Goal: Information Seeking & Learning: Understand process/instructions

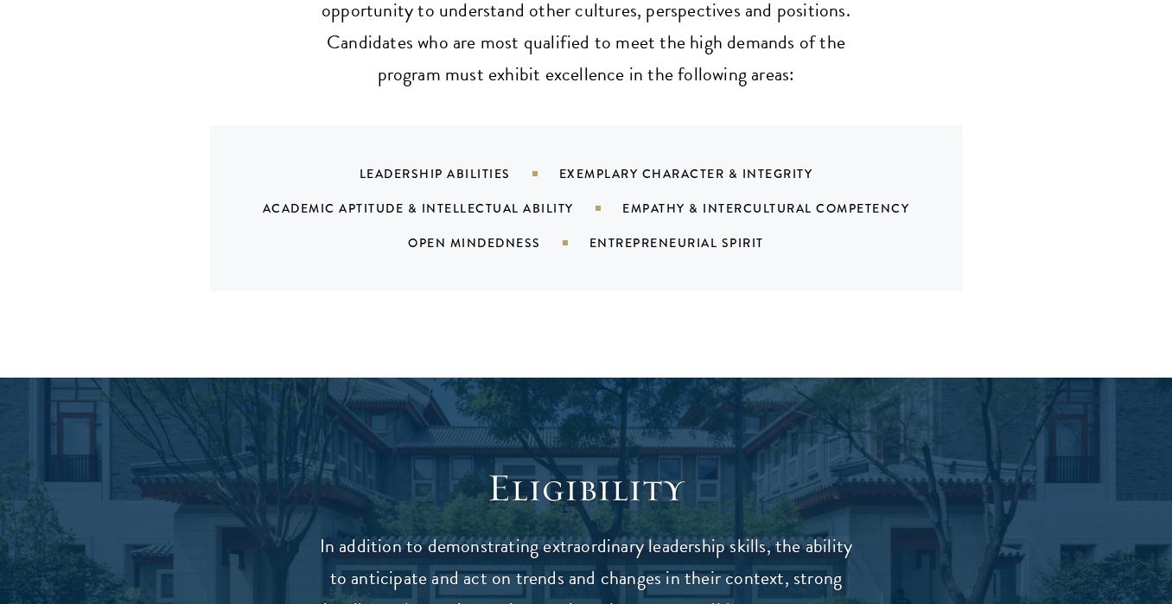
scroll to position [1818, 0]
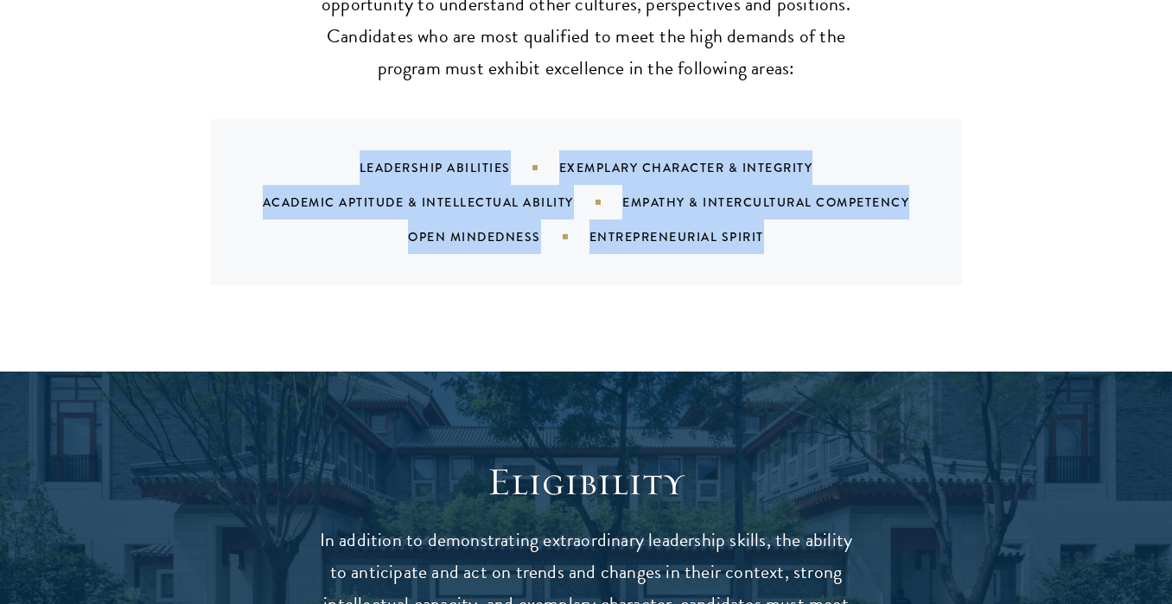
drag, startPoint x: 869, startPoint y: 197, endPoint x: 380, endPoint y: 55, distance: 508.6
click at [380, 55] on div "What We're Looking For Our cohort of global leaders reflects the diversity, vib…" at bounding box center [586, 69] width 875 height 432
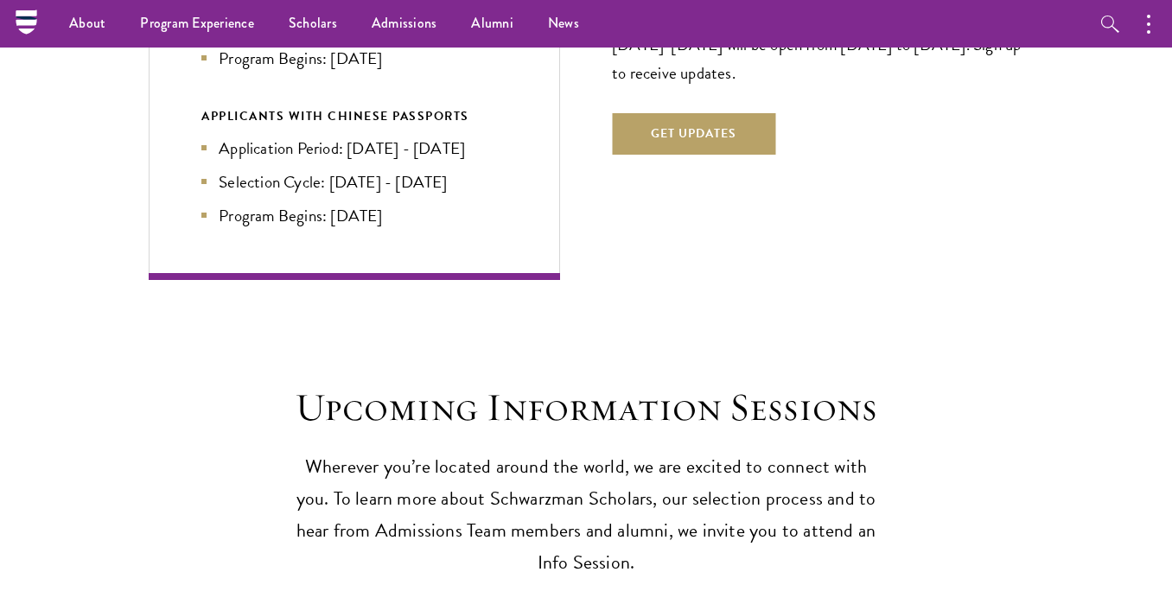
scroll to position [3721, 0]
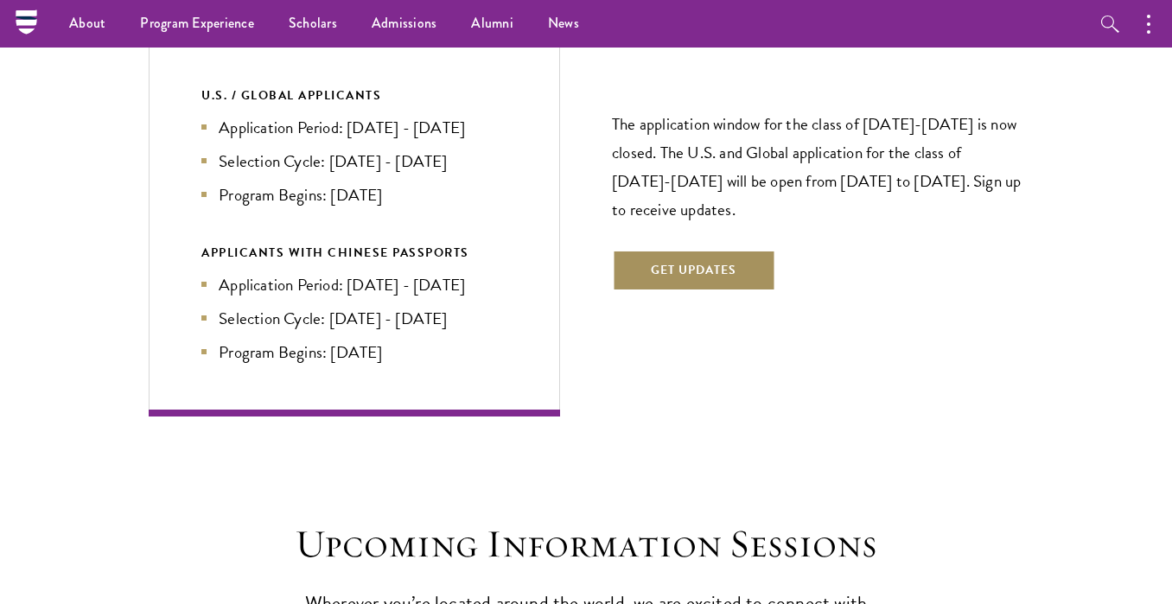
click at [699, 250] on button "Get Updates" at bounding box center [693, 270] width 163 height 41
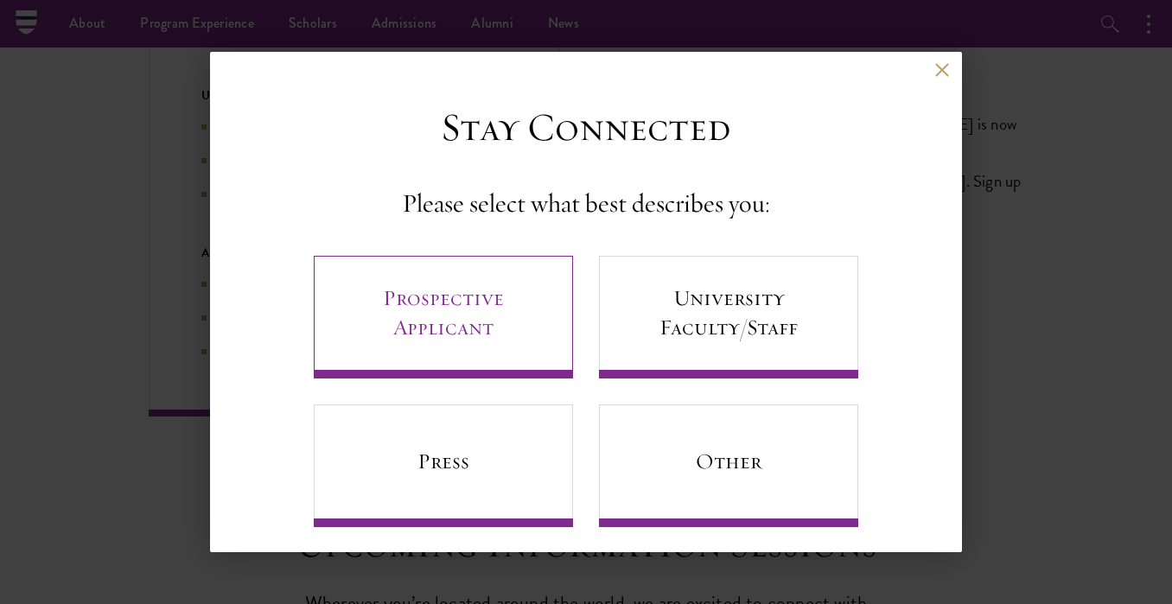
click at [475, 311] on link "Prospective Applicant" at bounding box center [443, 317] width 259 height 123
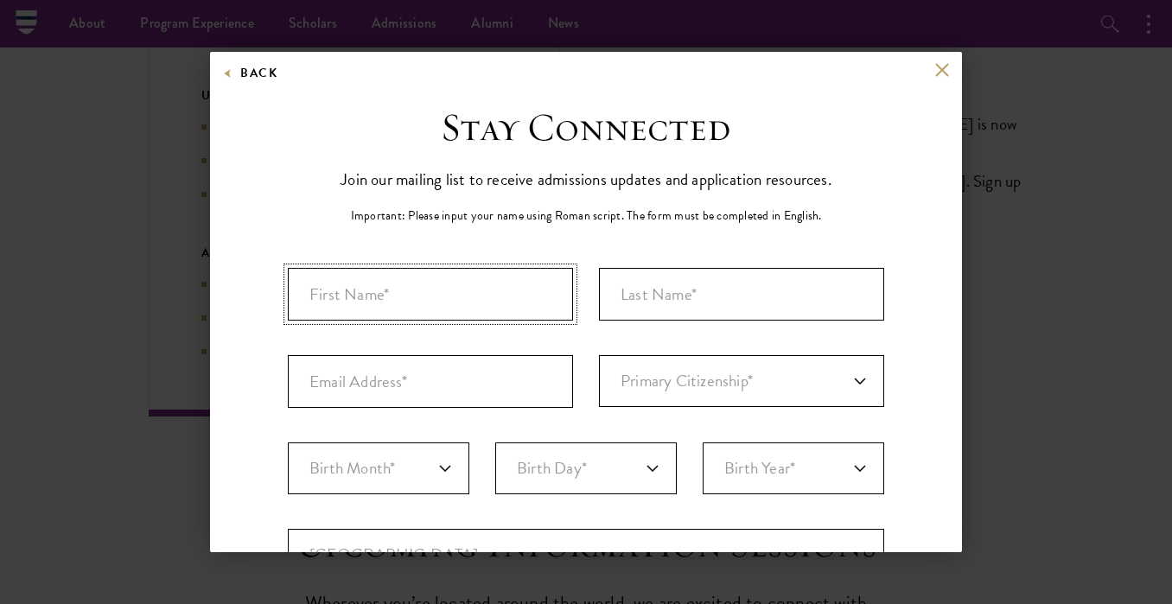
click at [541, 297] on input "First Name*" at bounding box center [430, 294] width 285 height 53
type input "[PERSON_NAME]"
type input "[EMAIL_ADDRESS][DOMAIN_NAME]"
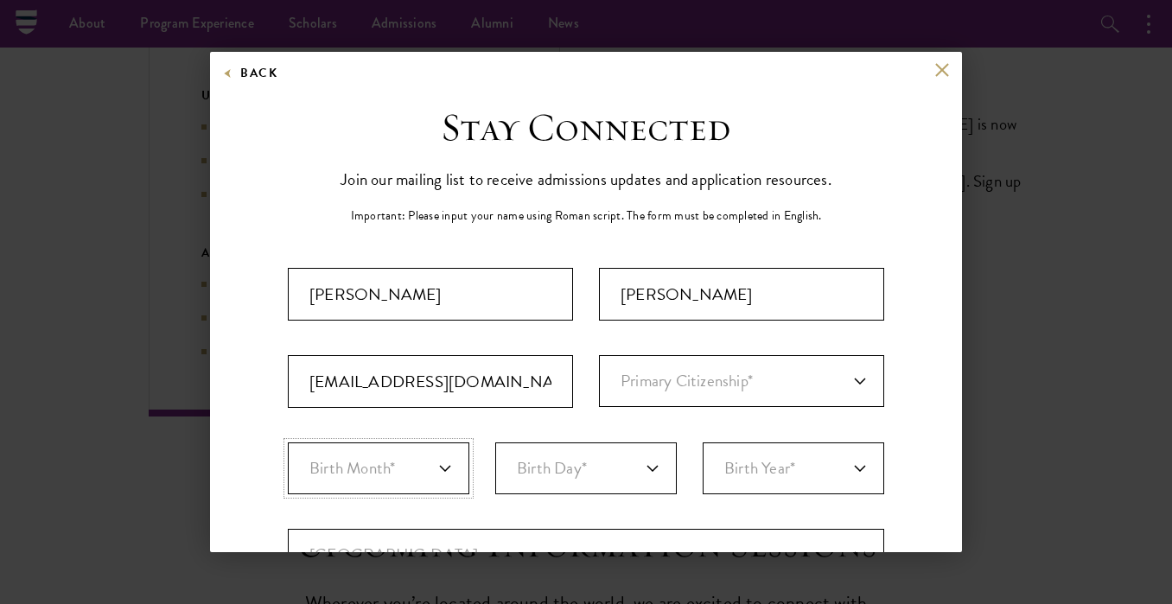
select select "12"
select select "08"
select select "2005"
select select "UK"
type input "Marton cum Grafton"
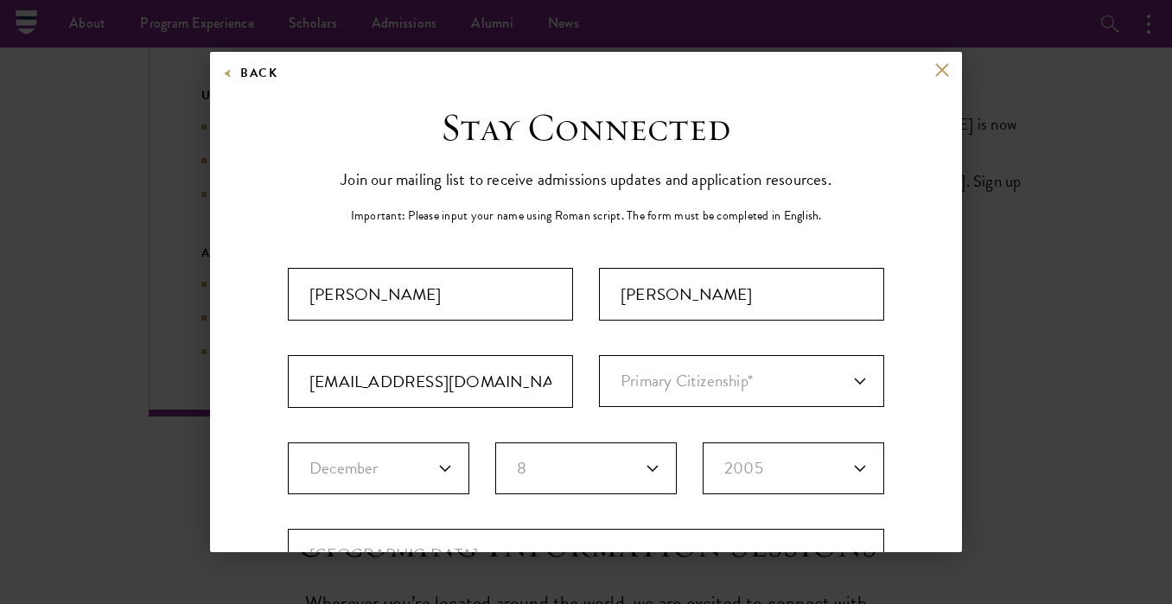
select select
select select "UK"
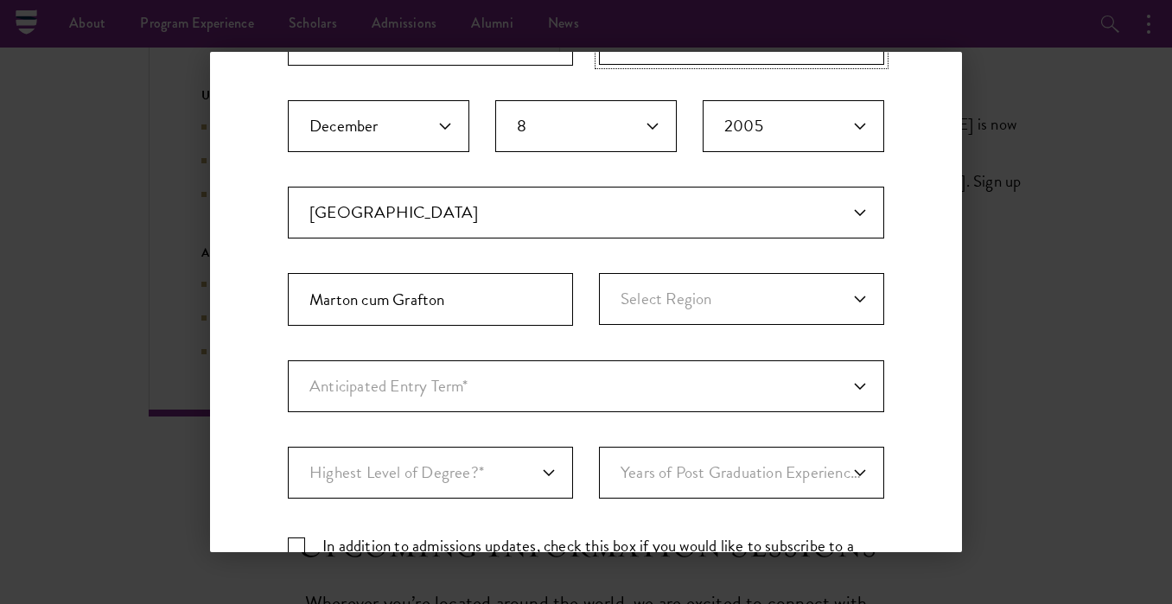
scroll to position [348, 0]
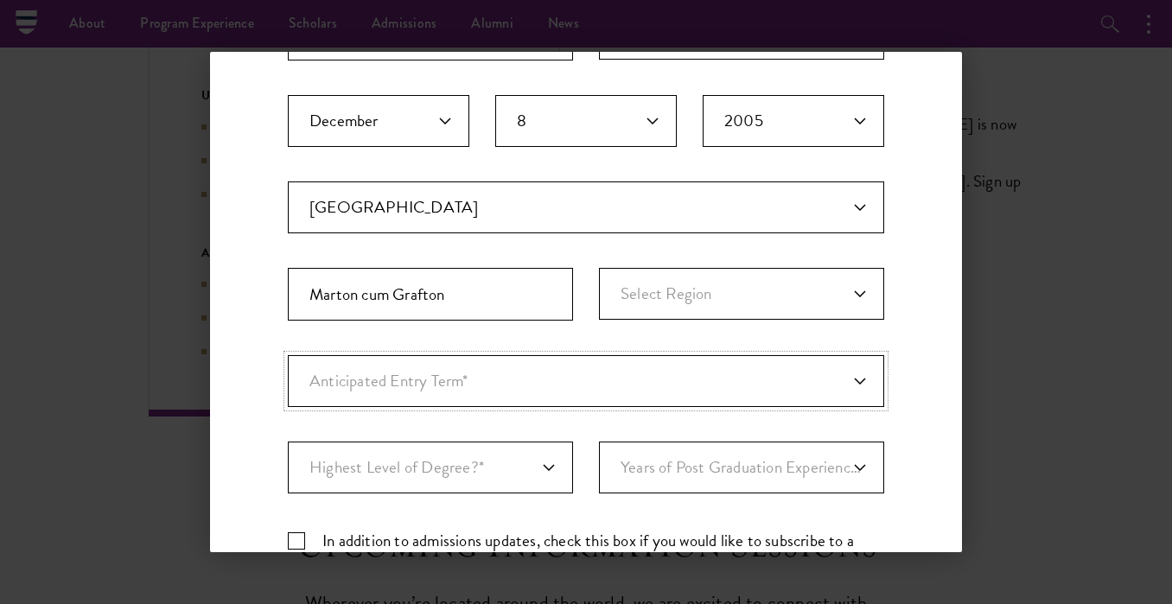
select select "e64b8ab3-eabb-4867-96d5-7e6b4840665f"
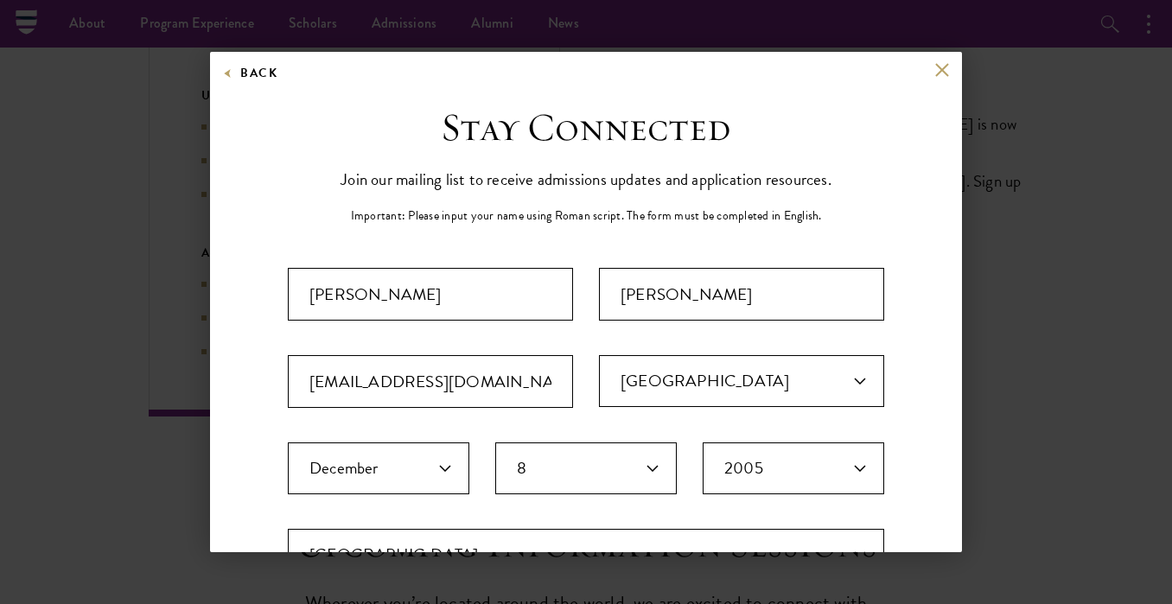
scroll to position [0, 0]
click at [945, 76] on button at bounding box center [941, 69] width 15 height 15
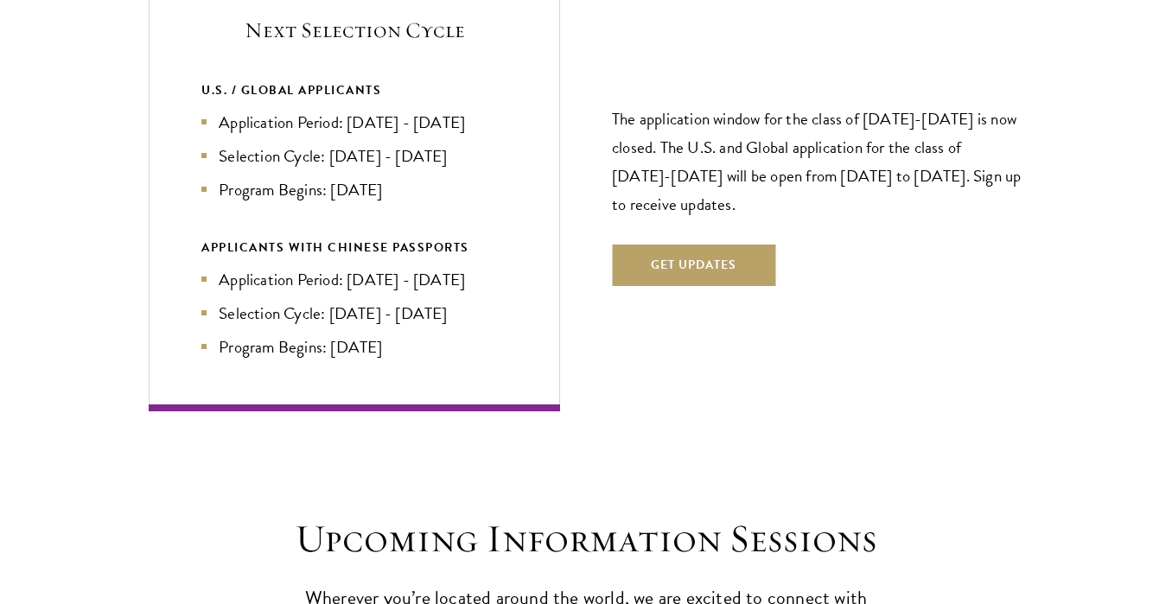
scroll to position [3727, 0]
click at [711, 244] on button "Get Updates" at bounding box center [693, 264] width 163 height 41
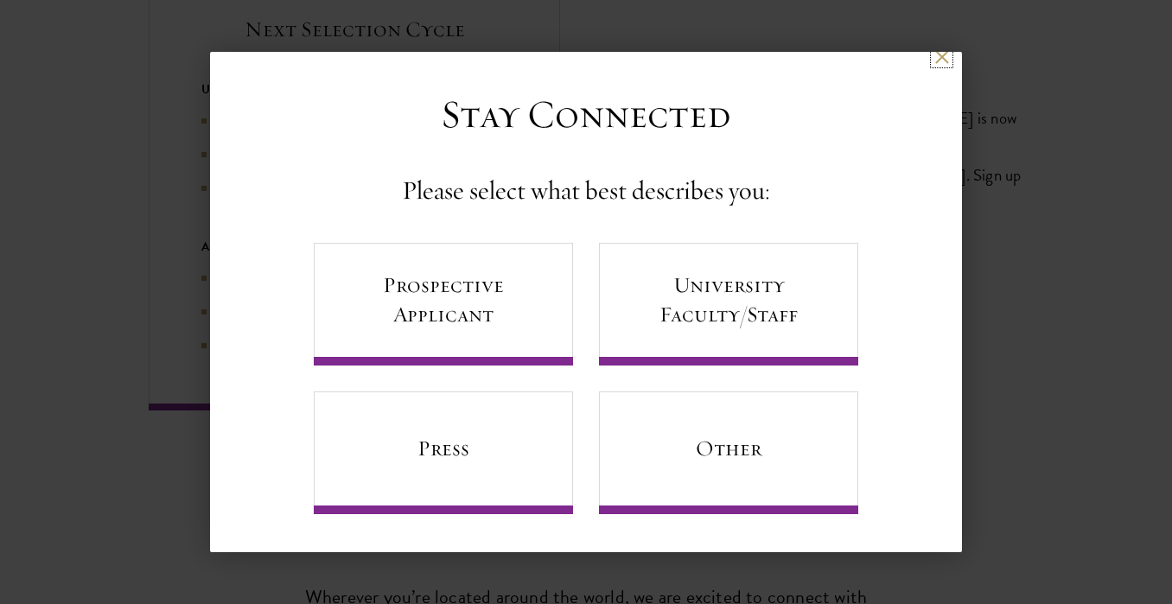
scroll to position [12, 0]
click at [947, 55] on button at bounding box center [941, 57] width 15 height 15
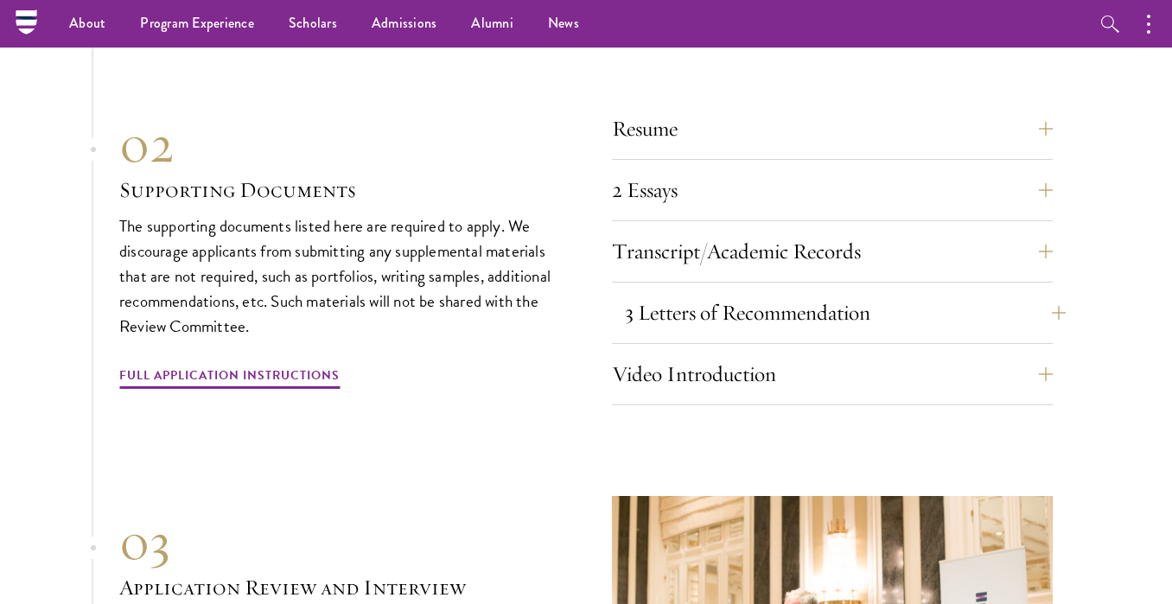
scroll to position [5309, 0]
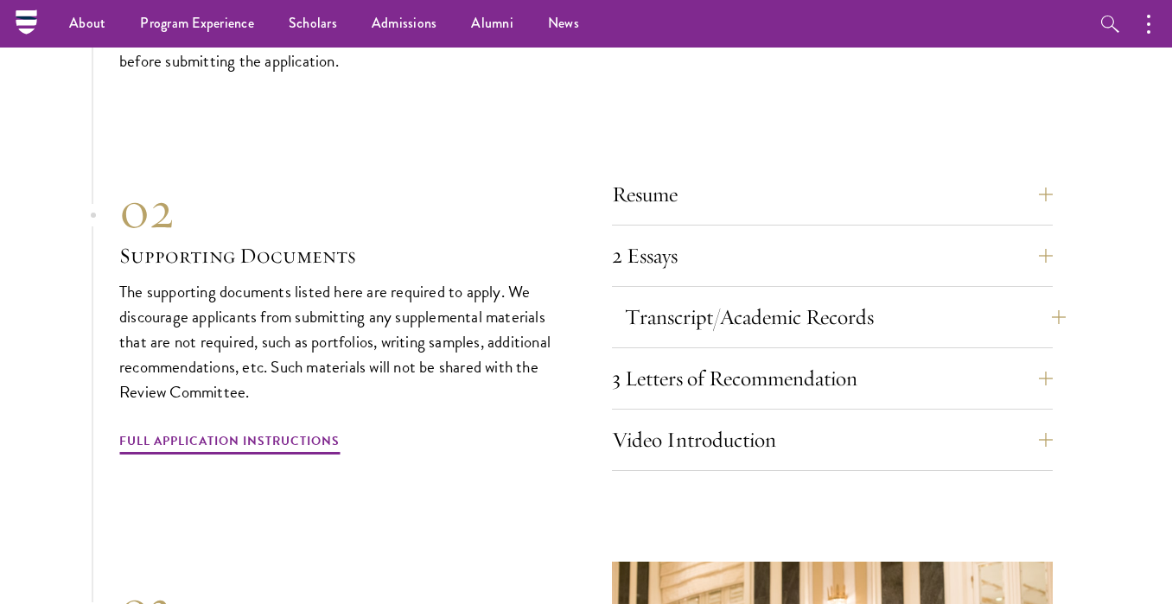
click at [979, 297] on button "Transcript/Academic Records" at bounding box center [845, 317] width 441 height 41
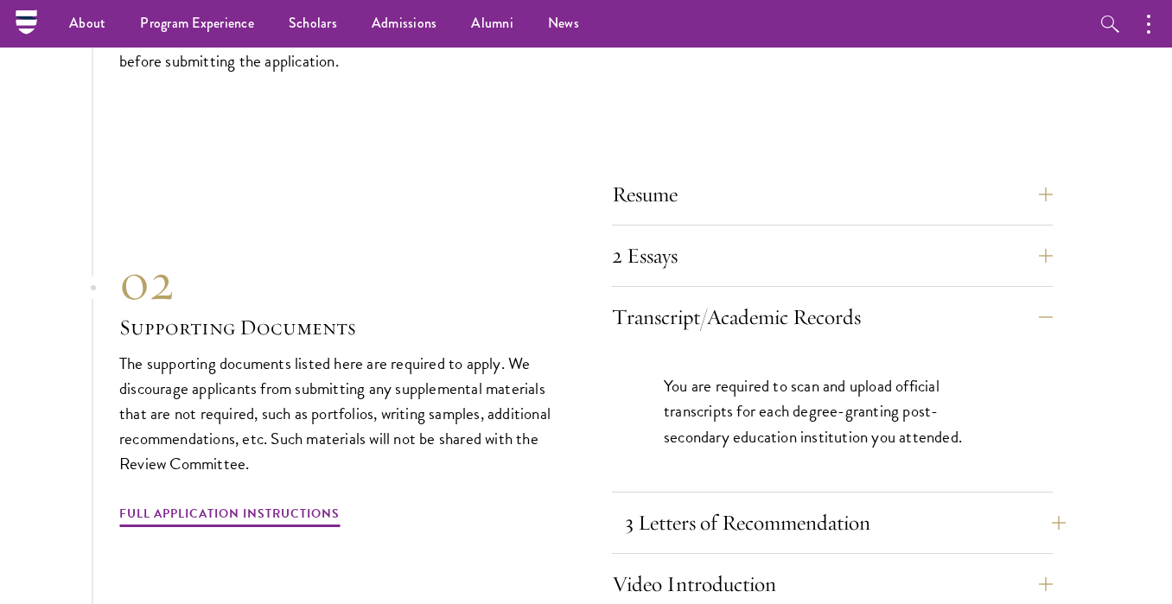
click at [928, 502] on button "3 Letters of Recommendation" at bounding box center [845, 522] width 441 height 41
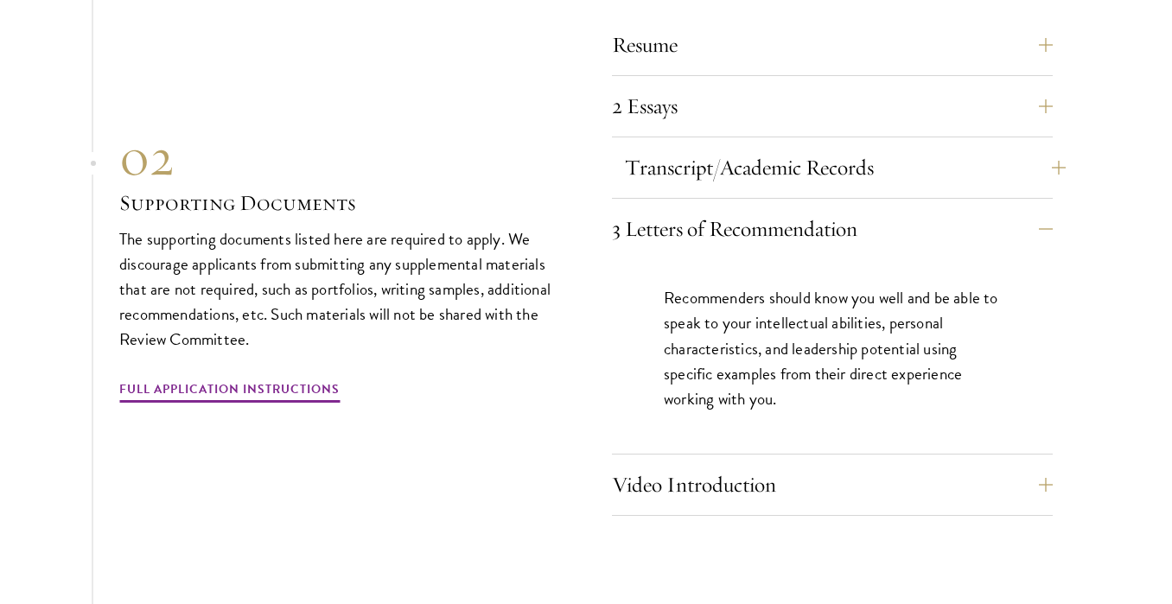
scroll to position [5474, 0]
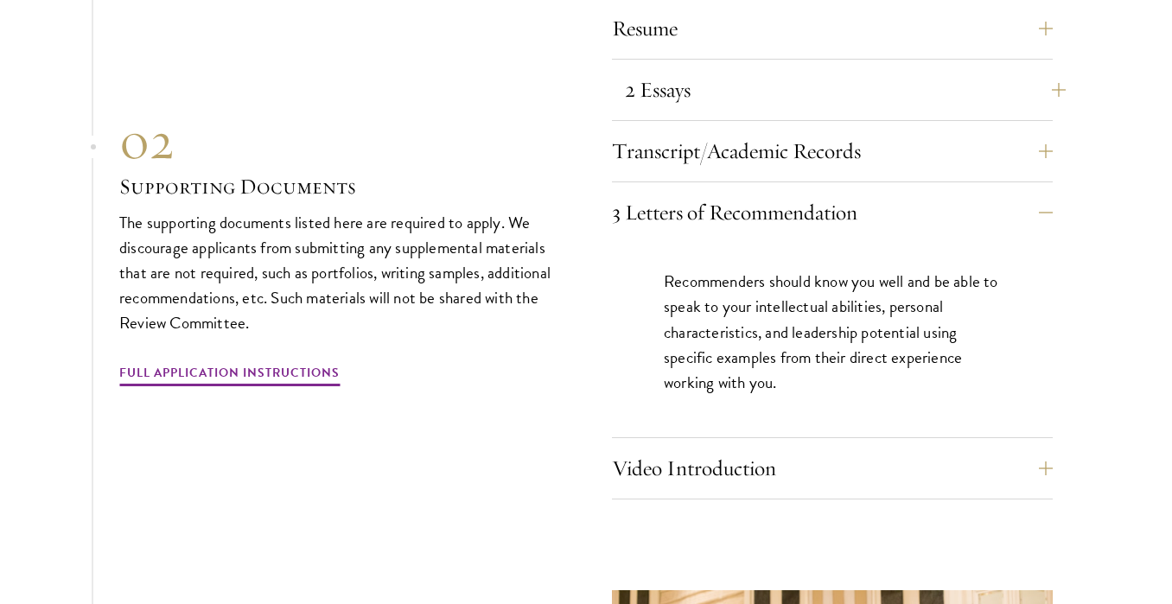
click at [945, 69] on button "2 Essays" at bounding box center [845, 89] width 441 height 41
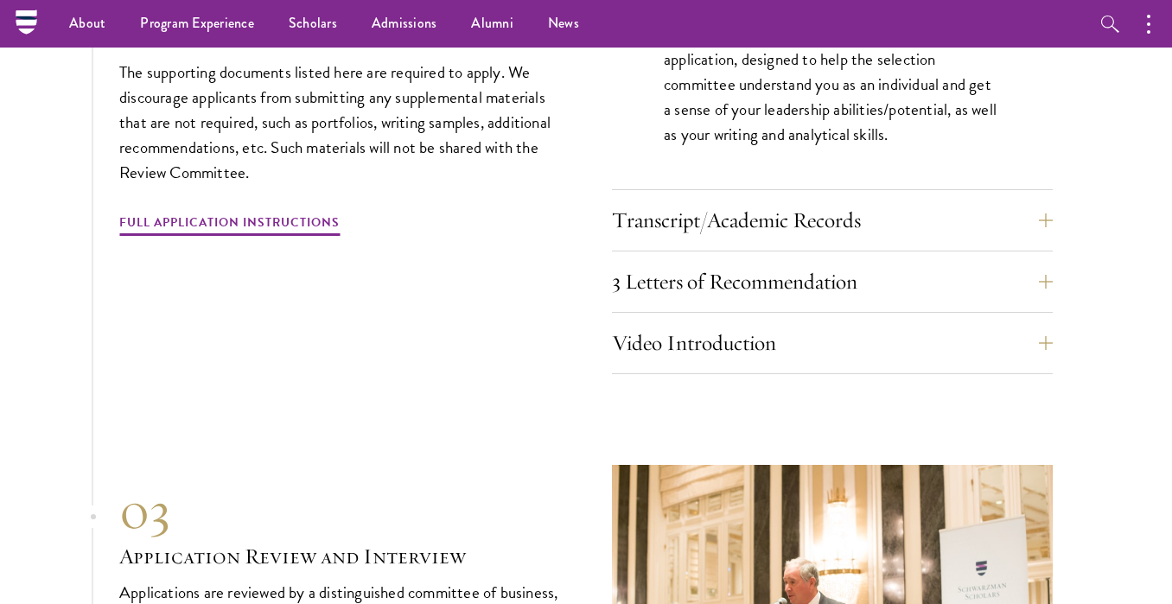
scroll to position [5477, 0]
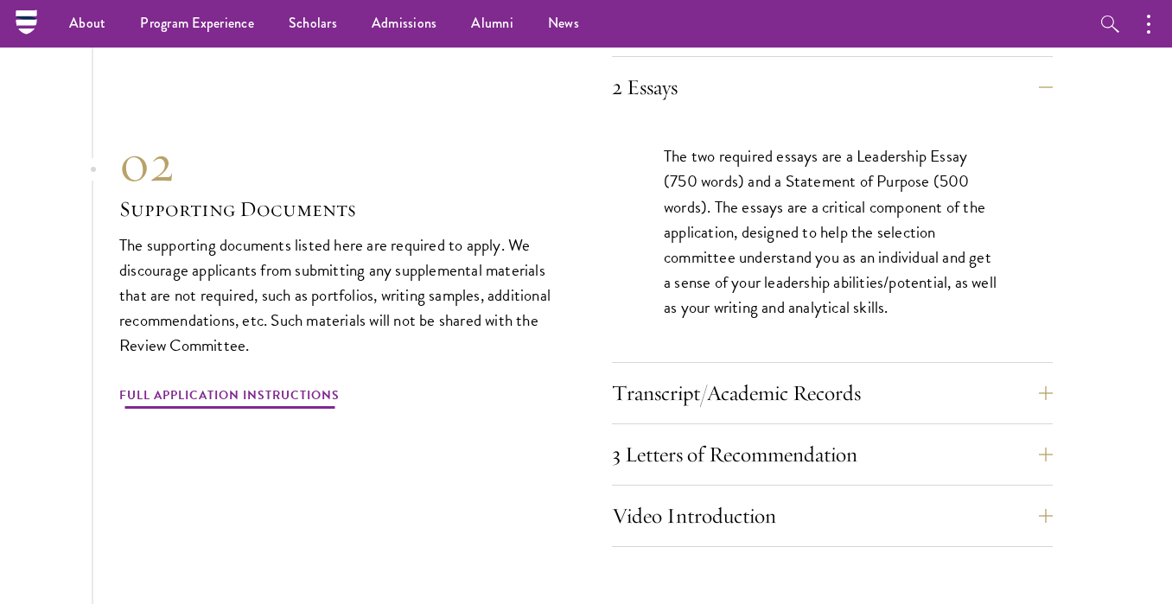
click at [183, 385] on link "Full Application Instructions" at bounding box center [229, 398] width 220 height 27
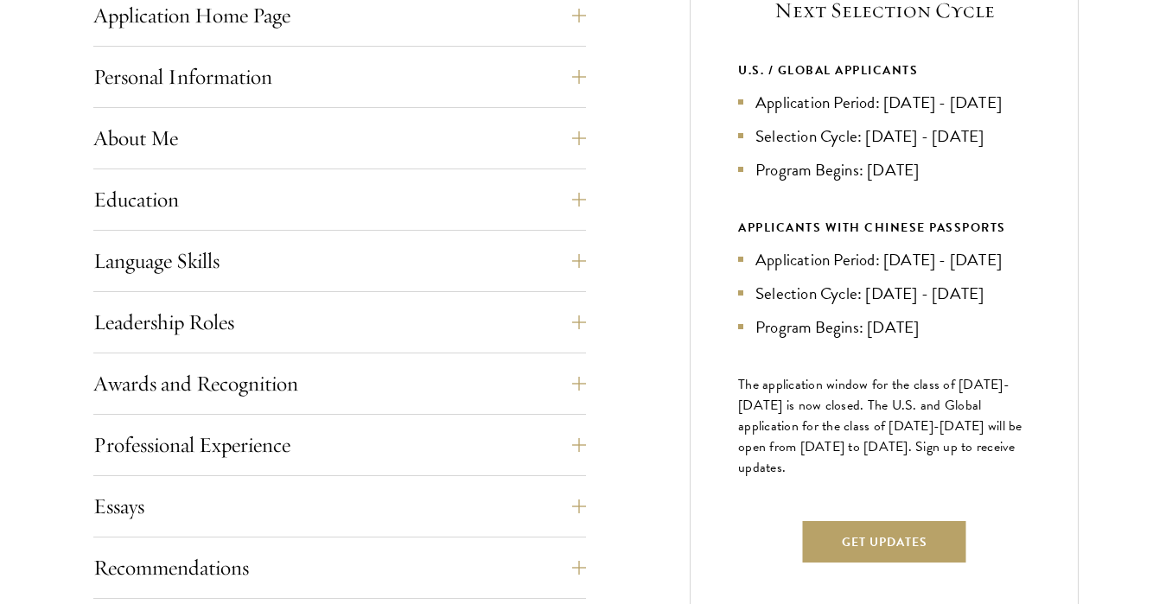
scroll to position [760, 0]
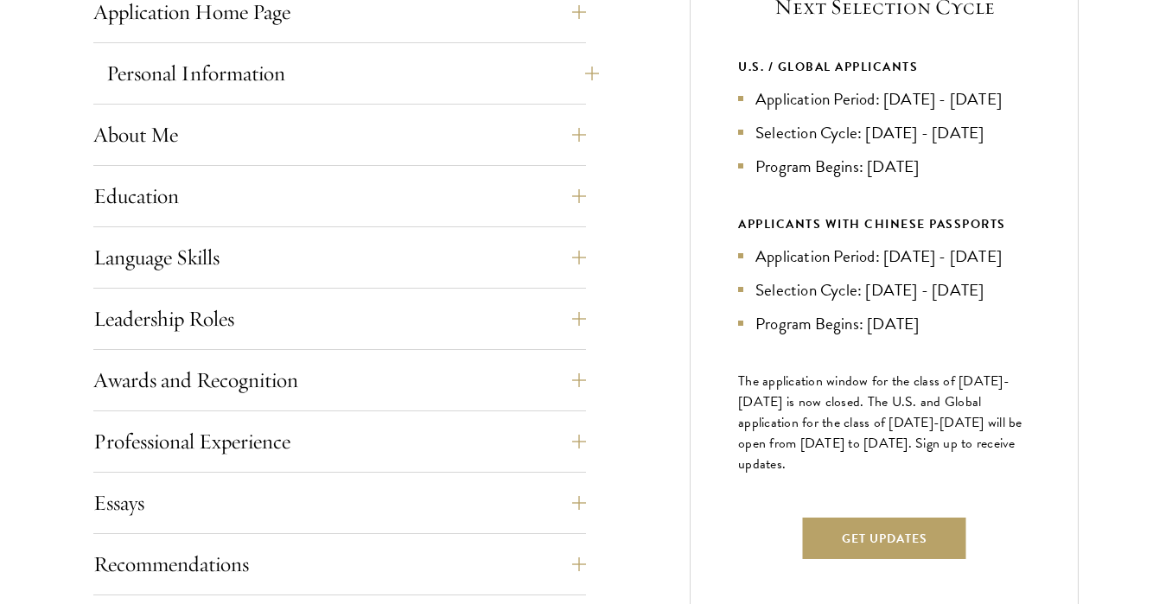
click at [378, 89] on button "Personal Information" at bounding box center [352, 73] width 493 height 41
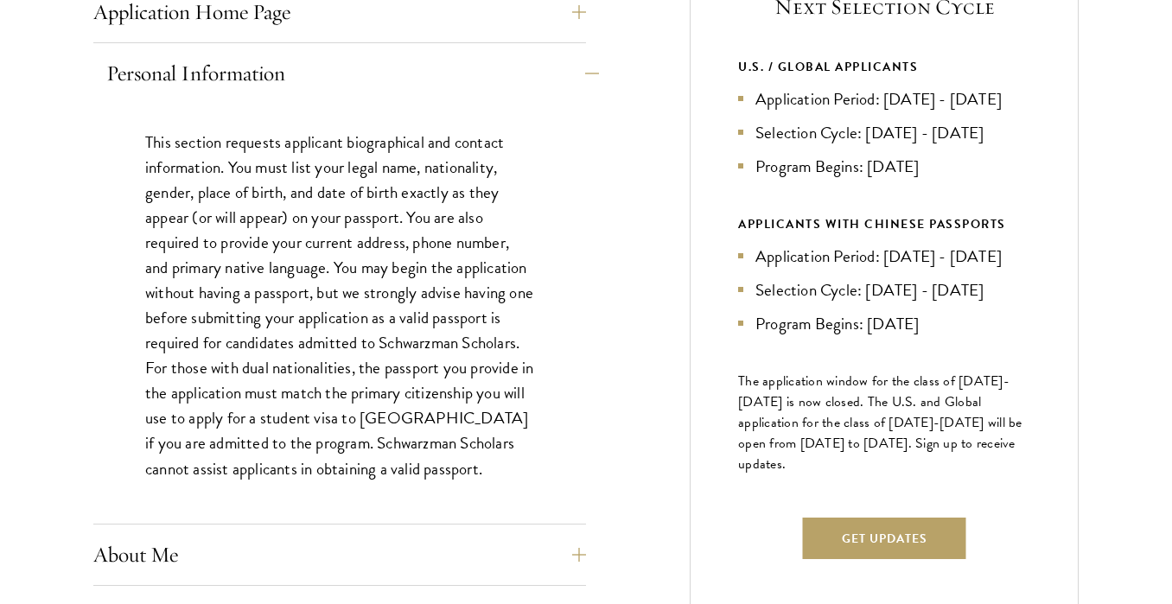
click at [378, 89] on button "Personal Information" at bounding box center [352, 73] width 493 height 41
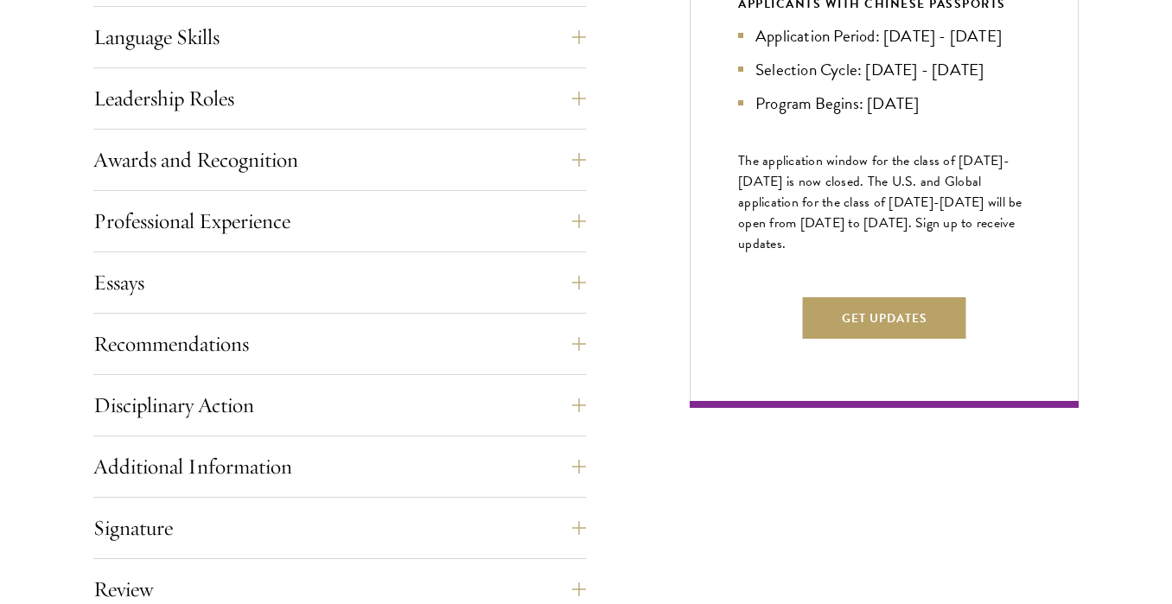
scroll to position [987, 0]
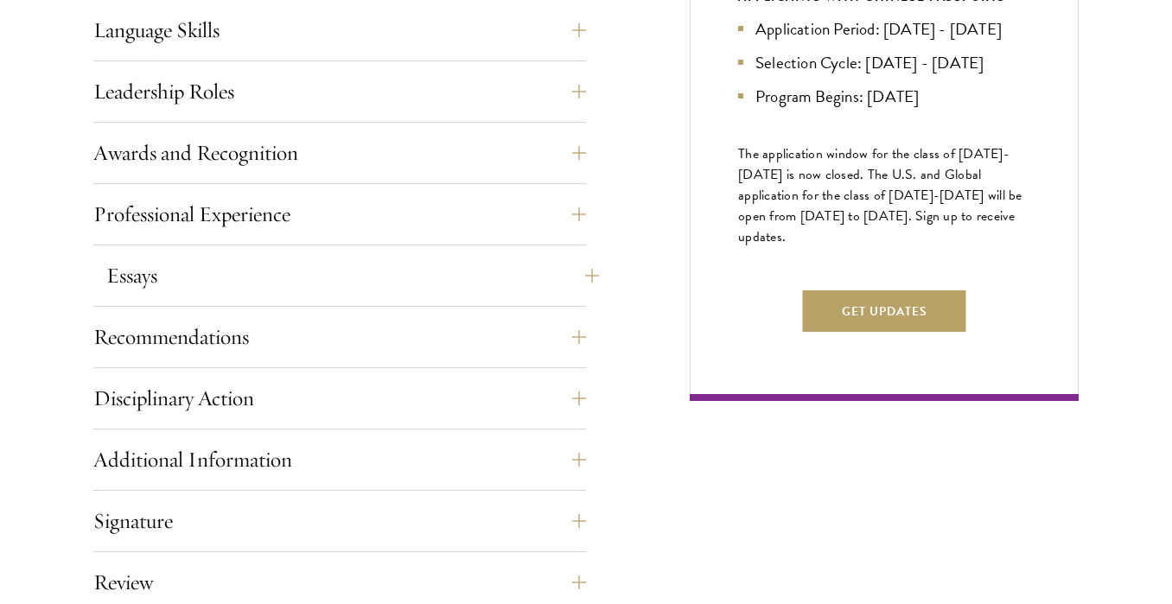
click at [307, 269] on button "Essays" at bounding box center [352, 275] width 493 height 41
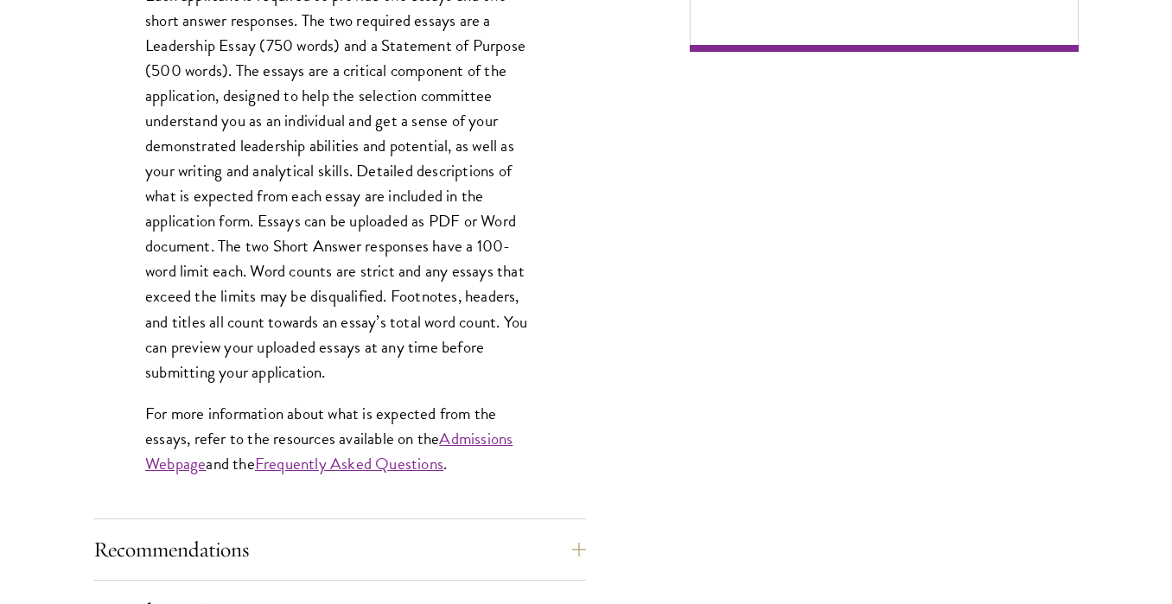
scroll to position [1337, 0]
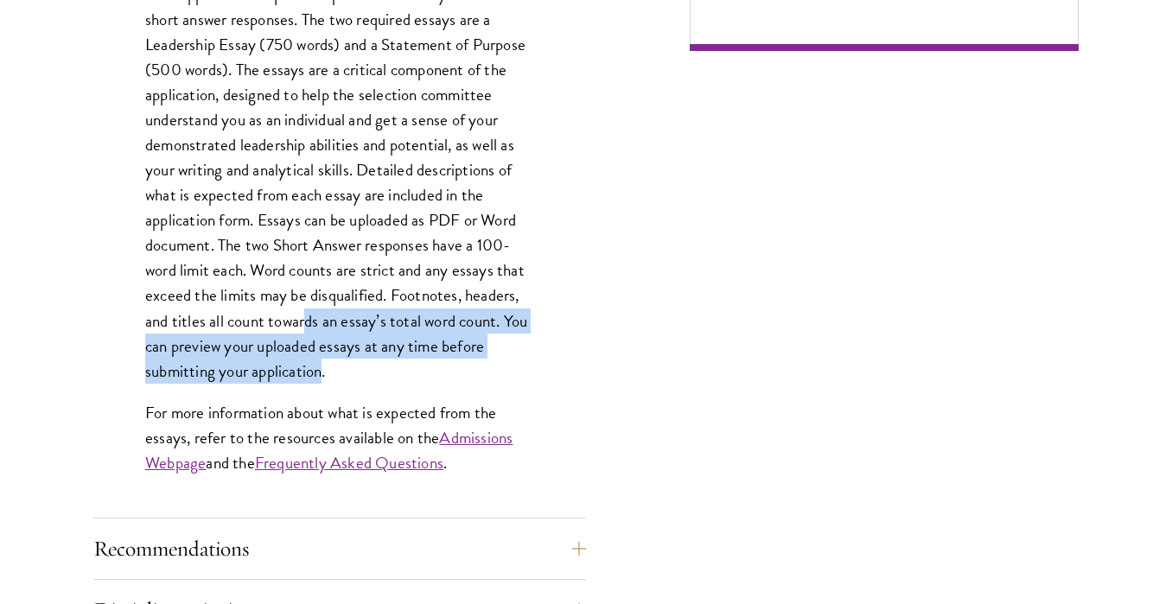
drag, startPoint x: 322, startPoint y: 373, endPoint x: 305, endPoint y: 327, distance: 49.0
click at [305, 327] on p "Each applicant is required to provide two essays and two short answer responses…" at bounding box center [339, 183] width 389 height 402
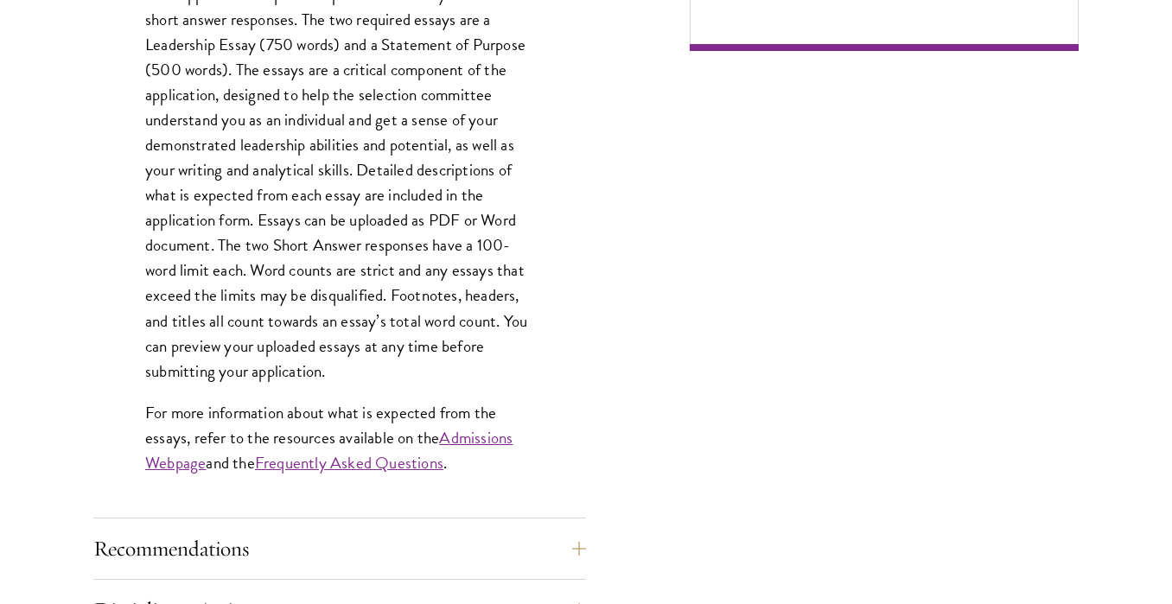
click at [305, 327] on p "Each applicant is required to provide two essays and two short answer responses…" at bounding box center [339, 183] width 389 height 402
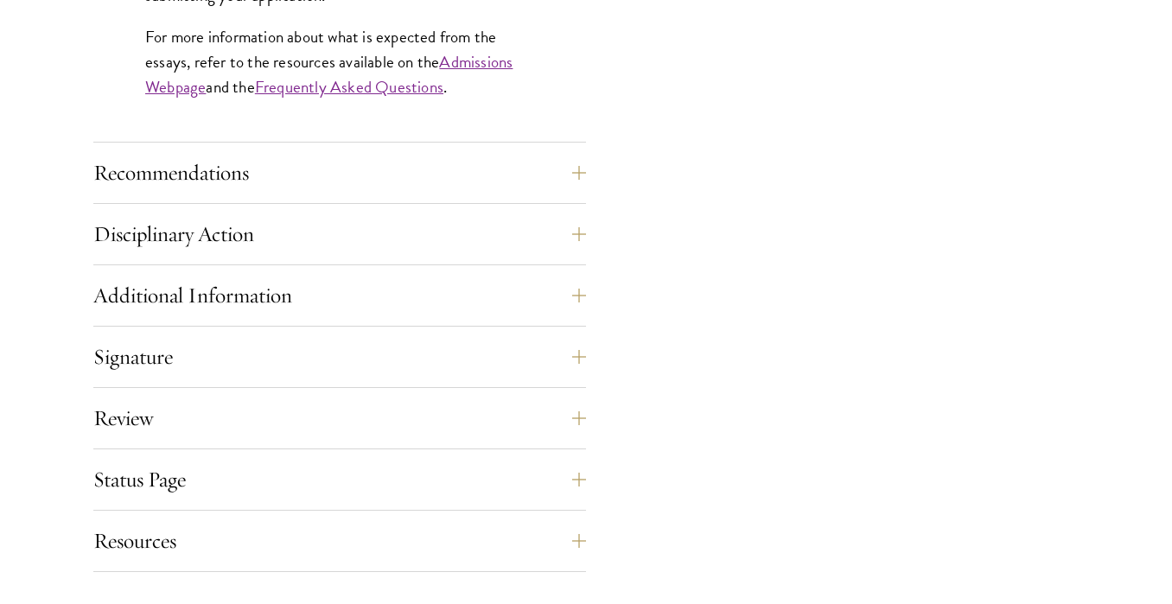
scroll to position [1825, 0]
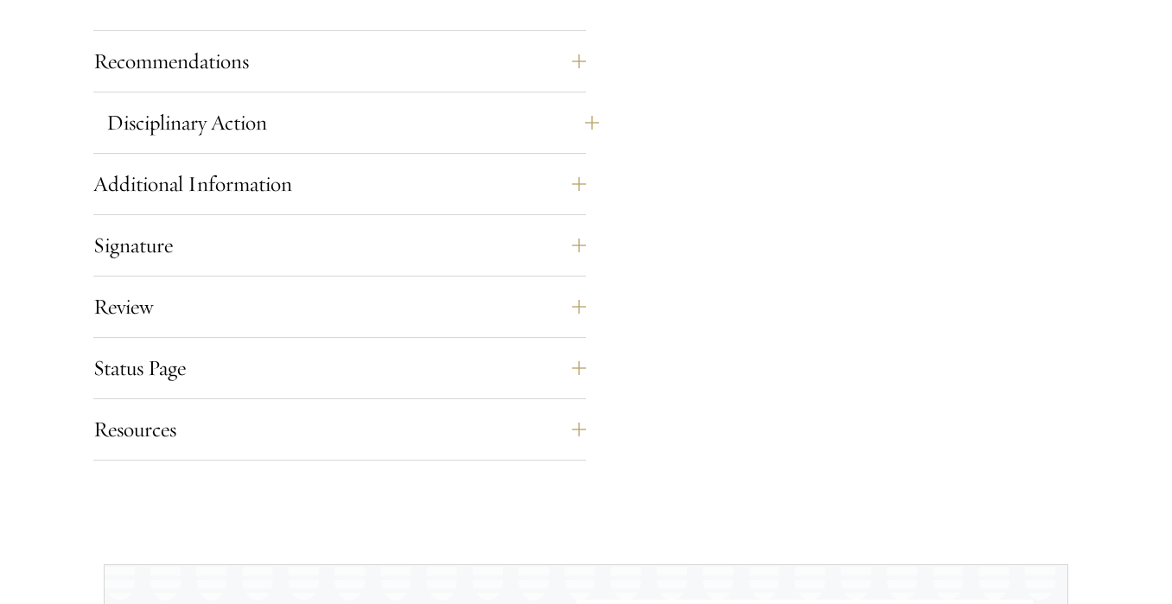
click at [235, 120] on button "Disciplinary Action" at bounding box center [352, 122] width 493 height 41
